Goal: Information Seeking & Learning: Learn about a topic

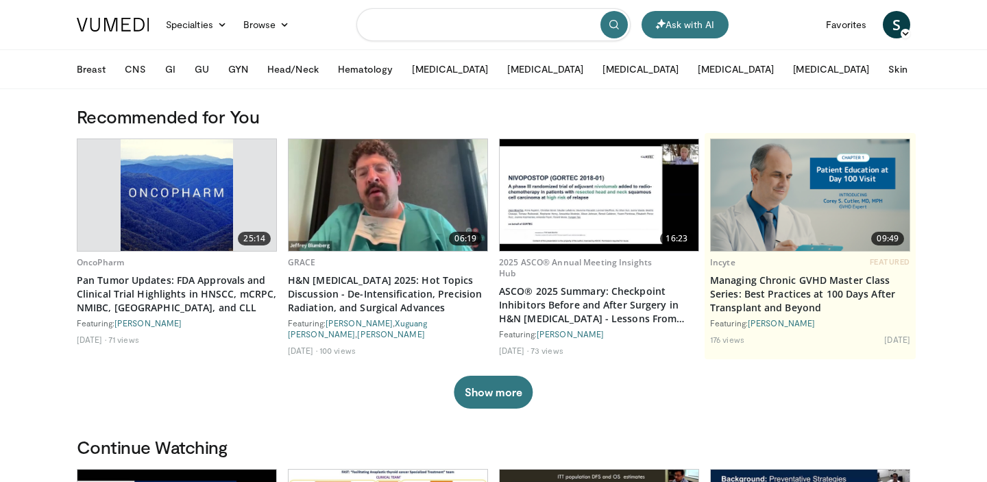
click at [411, 34] on input "Search topics, interventions" at bounding box center [493, 24] width 274 height 33
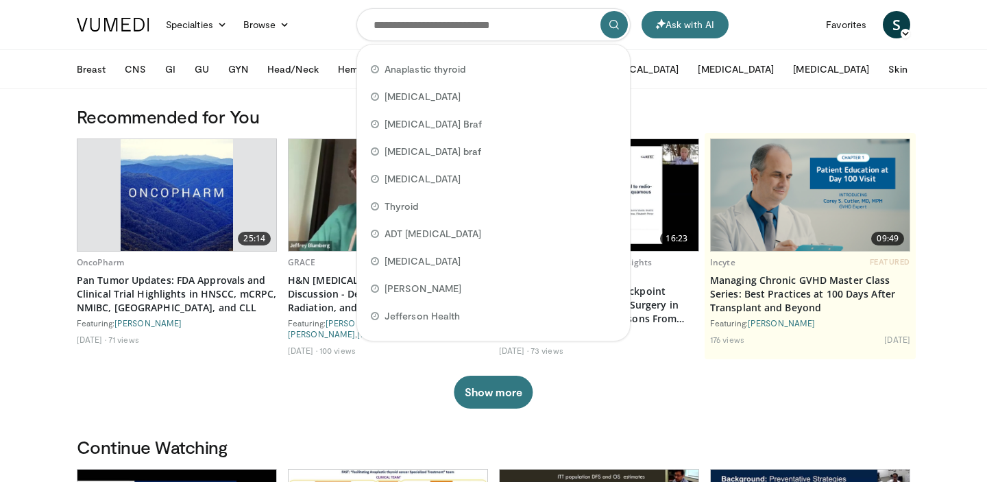
click at [417, 66] on span "Anaplastic thyroid" at bounding box center [425, 69] width 81 height 14
type input "**********"
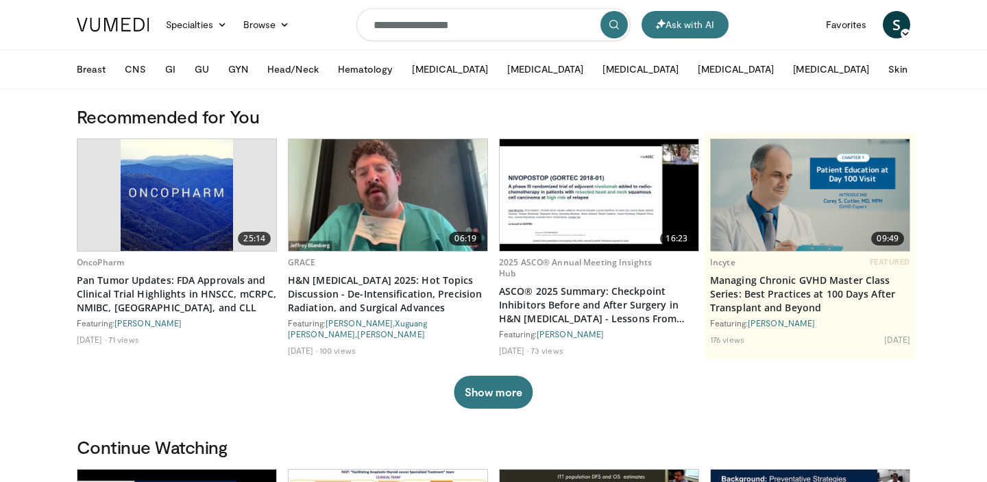
click at [614, 33] on button "submit" at bounding box center [613, 24] width 27 height 27
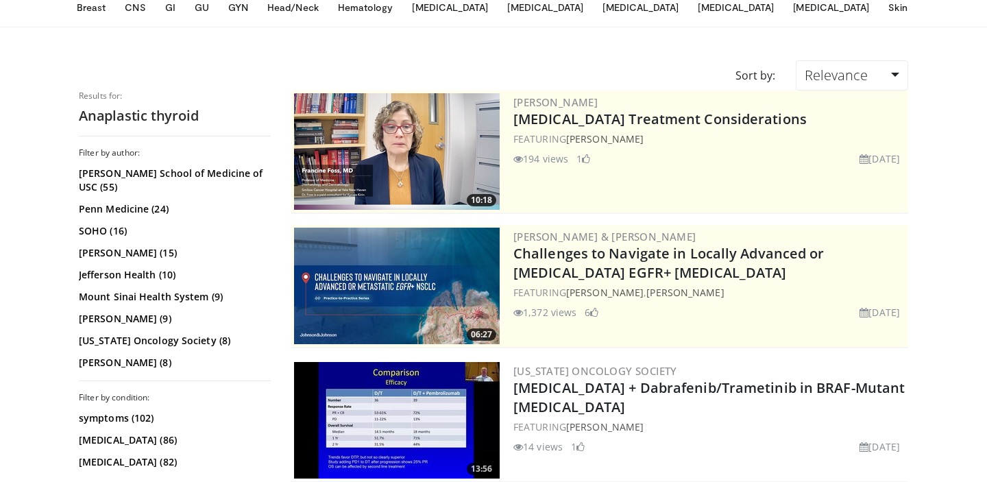
scroll to position [147, 0]
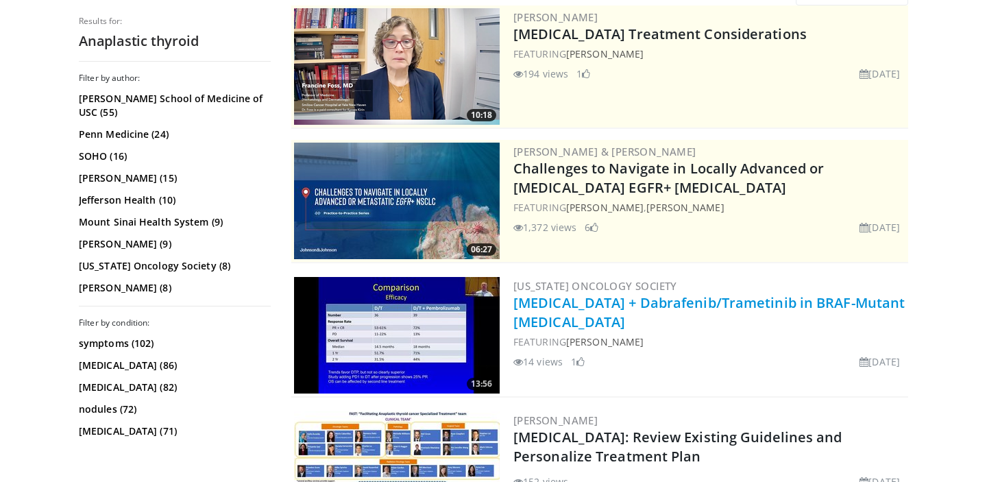
click at [620, 304] on link "Pembrolizumab + Dabrafenib/Trametinib in BRAF-Mutant Anaplastic Thyroid Cancer" at bounding box center [708, 312] width 391 height 38
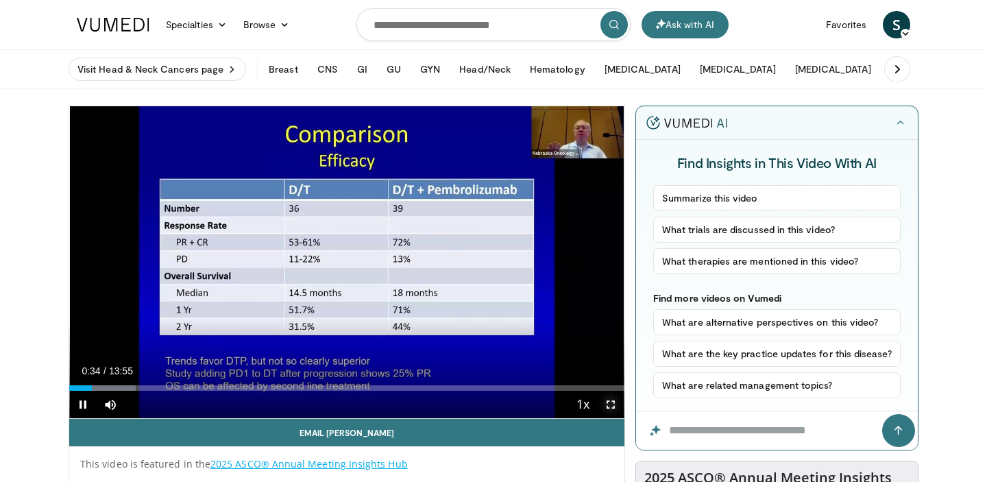
click at [609, 407] on span "Video Player" at bounding box center [610, 404] width 27 height 27
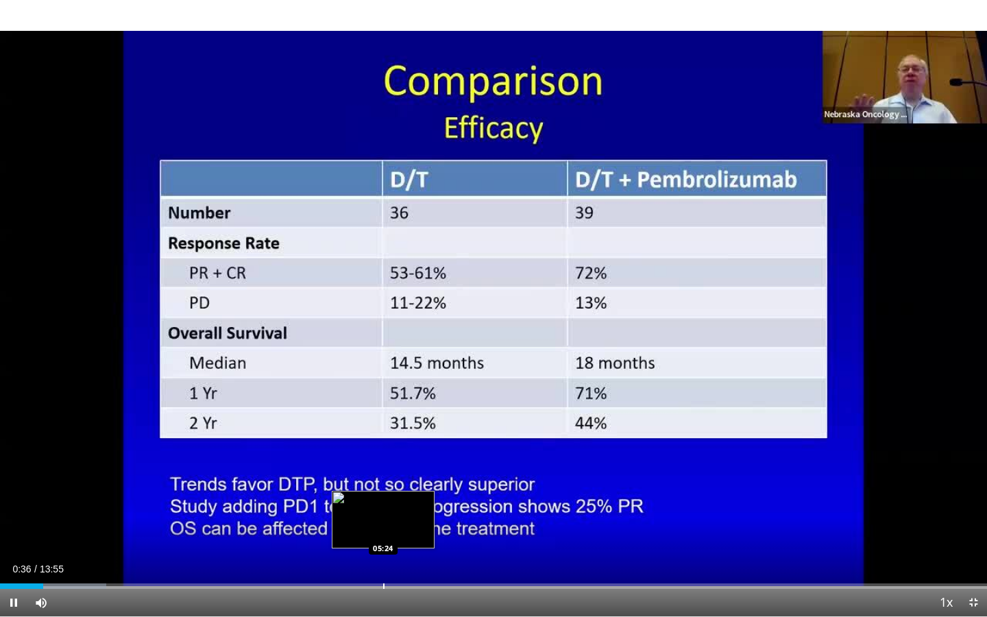
click at [383, 481] on div "Loaded : 10.75% 00:36 05:24" at bounding box center [493, 582] width 987 height 13
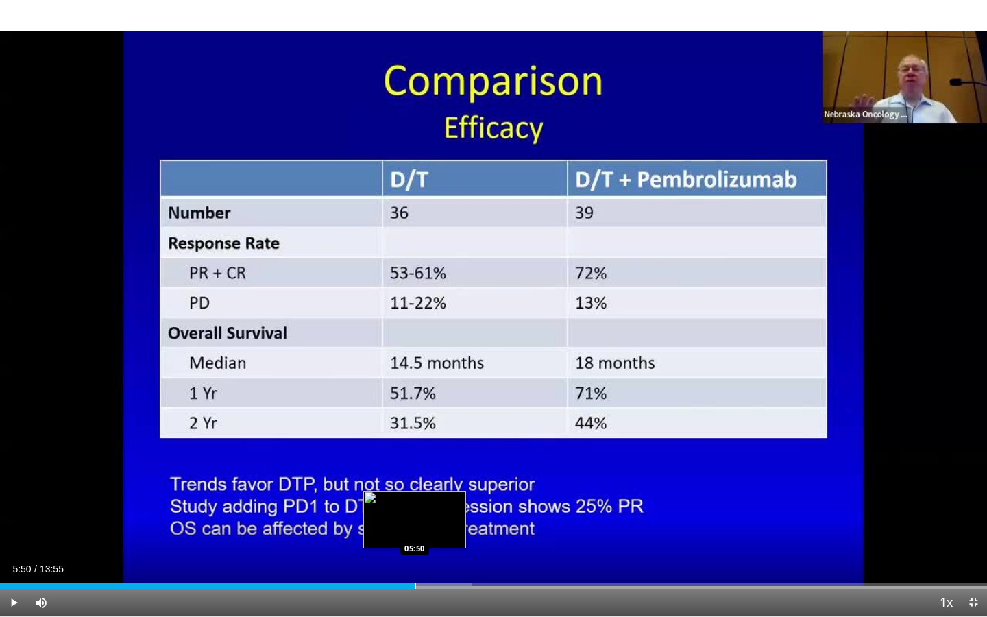
click at [415, 481] on div "Progress Bar" at bounding box center [415, 585] width 1 height 5
click at [450, 481] on div "Progress Bar" at bounding box center [450, 585] width 1 height 5
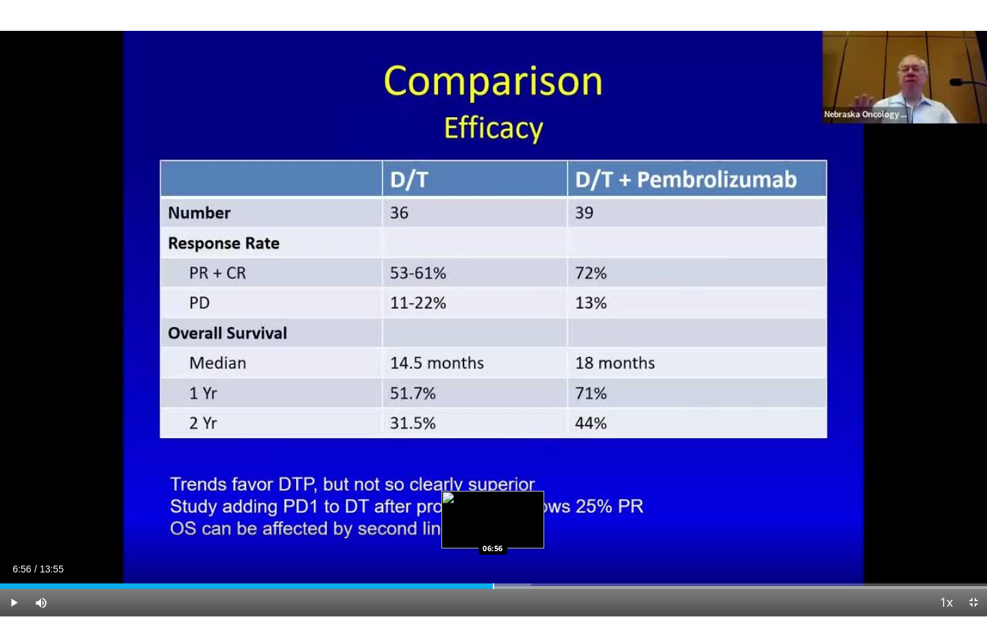
click at [493, 481] on div "Progress Bar" at bounding box center [493, 585] width 1 height 5
click at [509, 481] on div "Current Time 6:59 / Duration 13:55 Pause Skip Backward Skip Forward Mute Loaded…" at bounding box center [493, 602] width 987 height 27
click at [519, 481] on div "Loaded : 58.58% 07:00 07:19" at bounding box center [493, 582] width 987 height 13
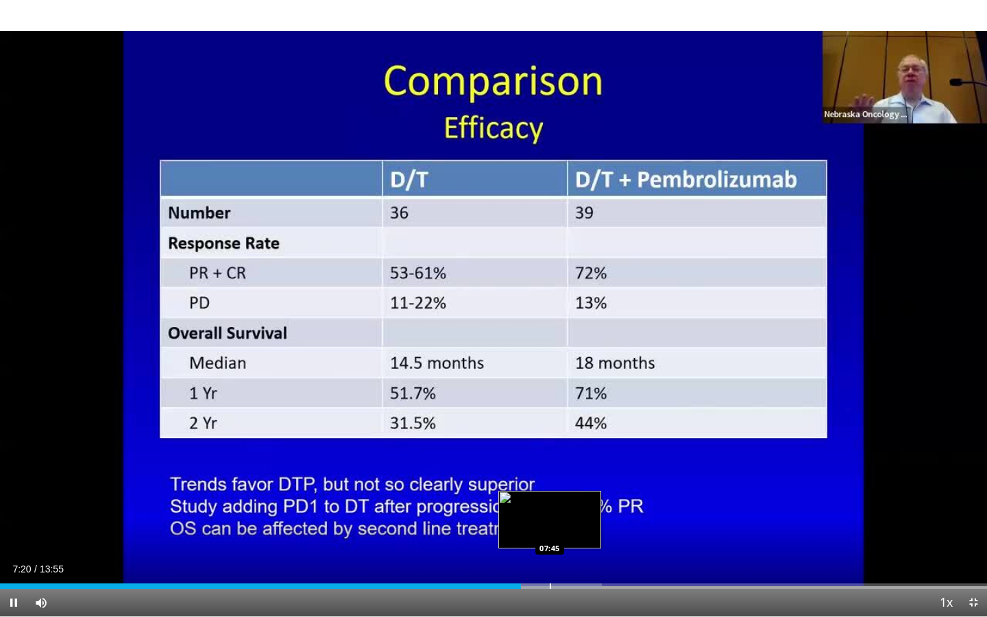
click at [550, 481] on div "Progress Bar" at bounding box center [550, 585] width 1 height 5
click at [577, 481] on div "Progress Bar" at bounding box center [577, 585] width 1 height 5
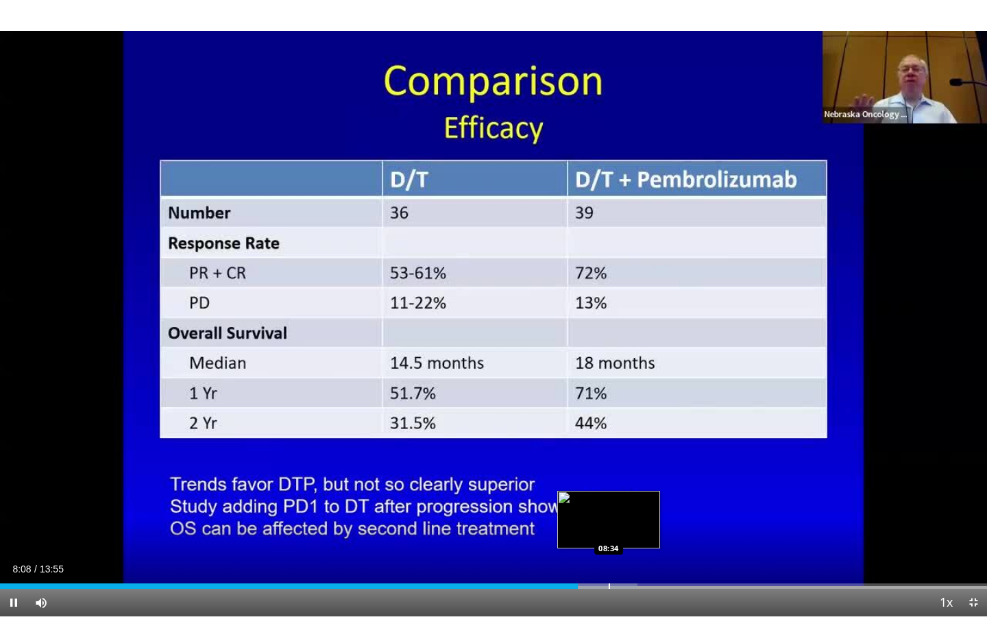
click at [609, 481] on div "10 seconds Tap to unmute" at bounding box center [493, 308] width 987 height 616
click at [629, 481] on div "Progress Bar" at bounding box center [629, 585] width 1 height 5
click at [600, 481] on div "Loaded : 71.74% 08:27 08:28" at bounding box center [493, 585] width 987 height 5
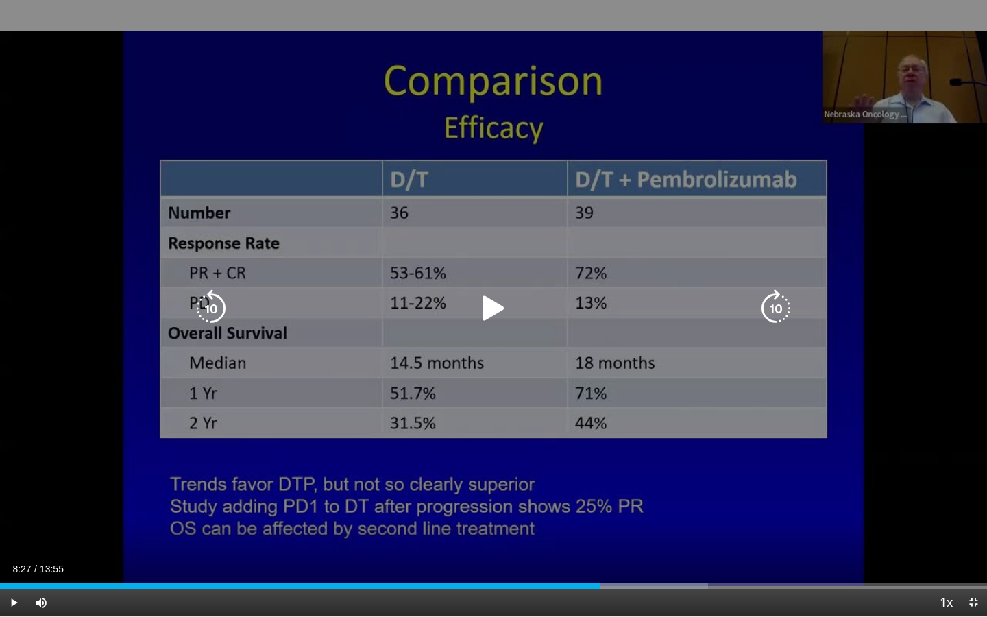
click at [496, 302] on icon "Video Player" at bounding box center [493, 308] width 38 height 38
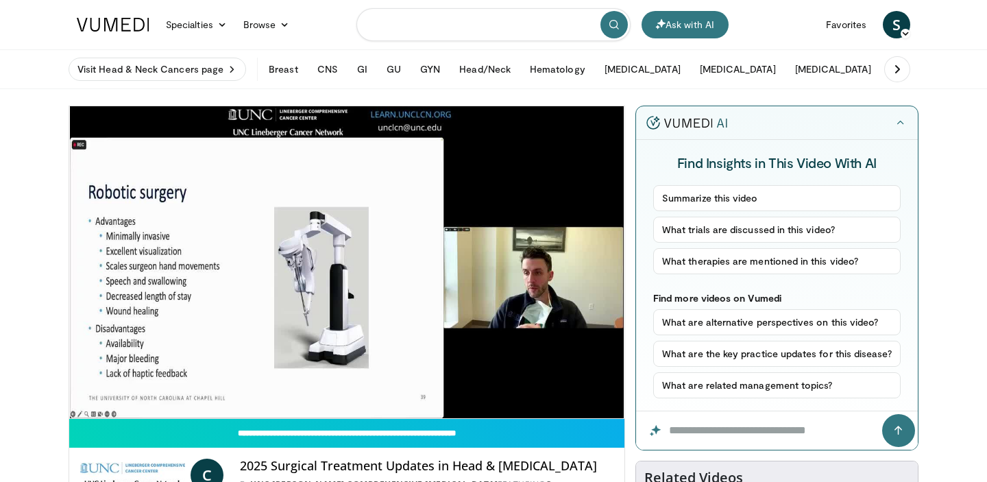
click at [429, 29] on input "Search topics, interventions" at bounding box center [493, 24] width 274 height 33
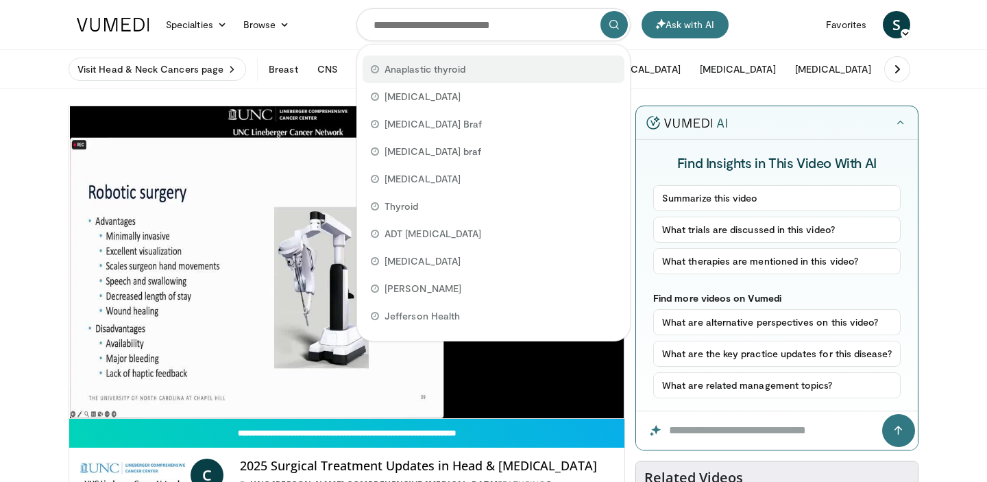
click at [421, 58] on div "Anaplastic thyroid" at bounding box center [494, 69] width 262 height 27
type input "**********"
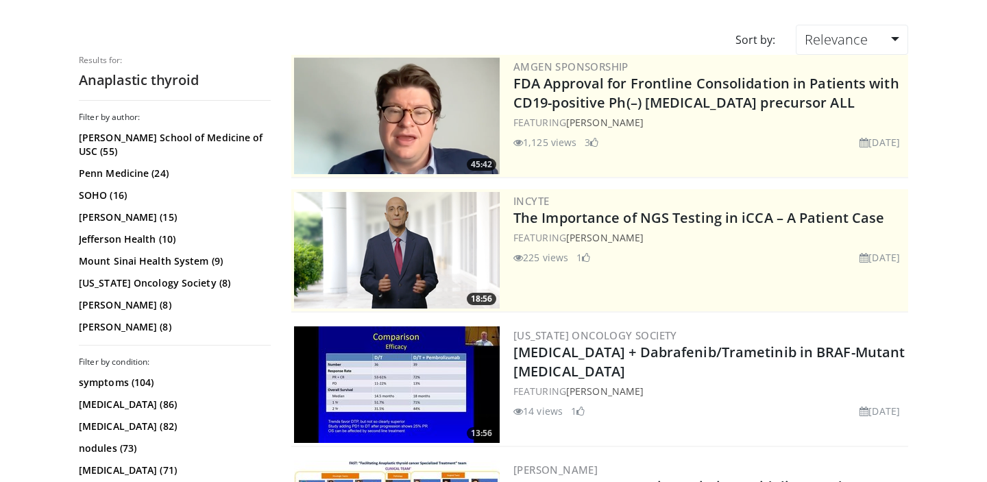
scroll to position [293, 0]
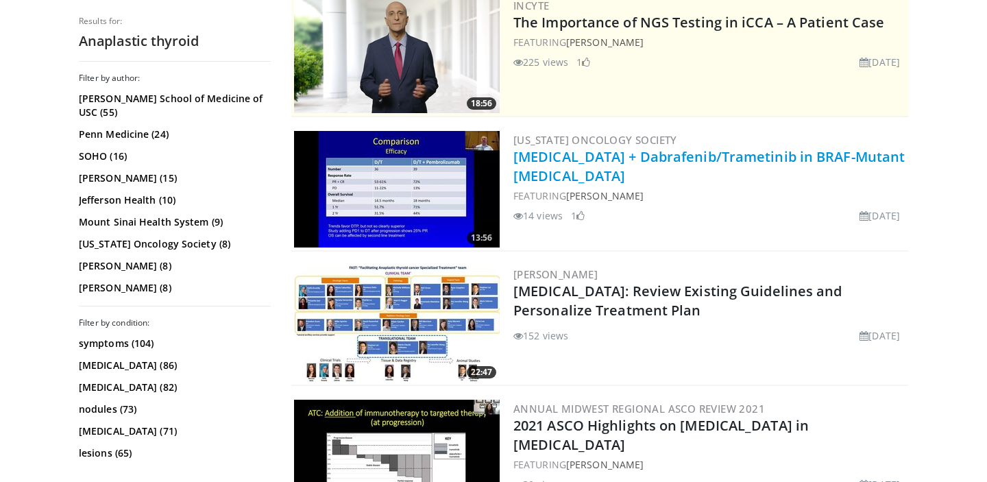
click at [542, 147] on link "[MEDICAL_DATA] + Dabrafenib/Trametinib in BRAF-Mutant [MEDICAL_DATA]" at bounding box center [708, 166] width 391 height 38
